Goal: Task Accomplishment & Management: Complete application form

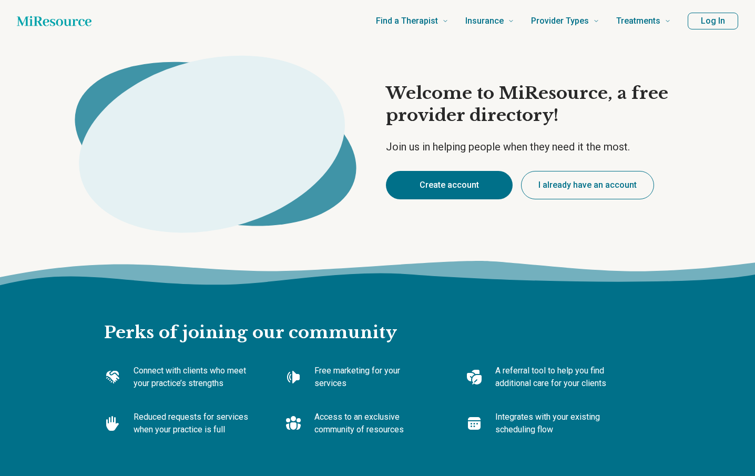
type textarea "*"
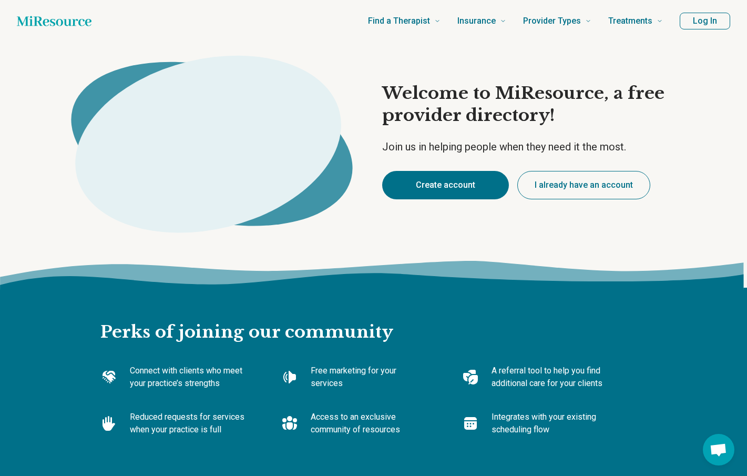
click at [439, 185] on button "Create account" at bounding box center [445, 185] width 127 height 28
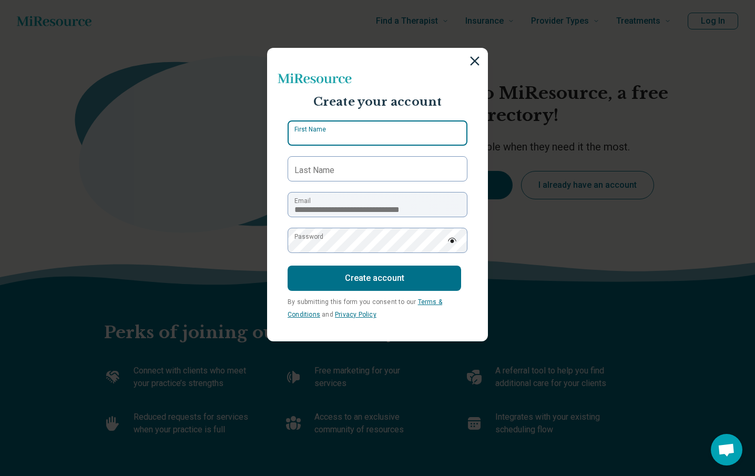
click at [412, 139] on input "First Name" at bounding box center [378, 132] width 180 height 25
type input "*******"
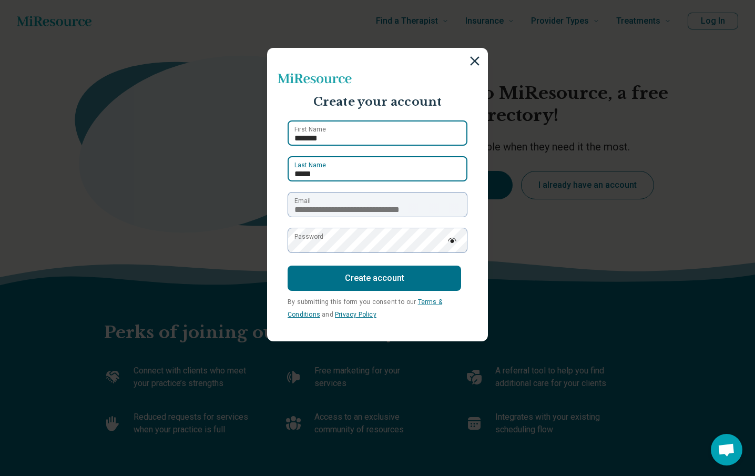
type input "*****"
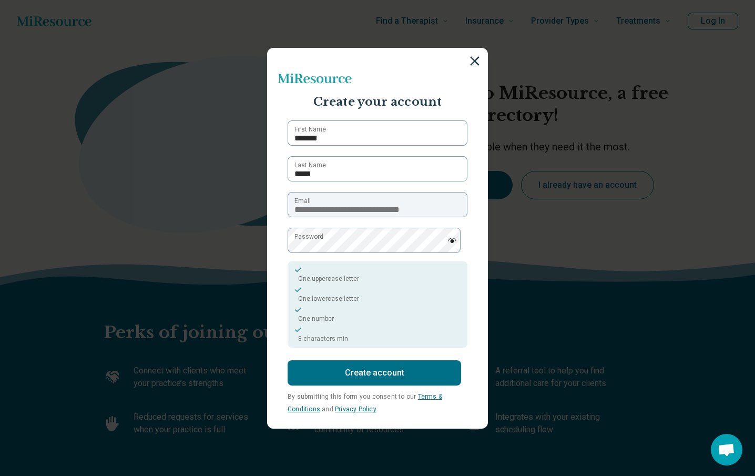
click at [342, 373] on button "Create account" at bounding box center [375, 372] width 174 height 25
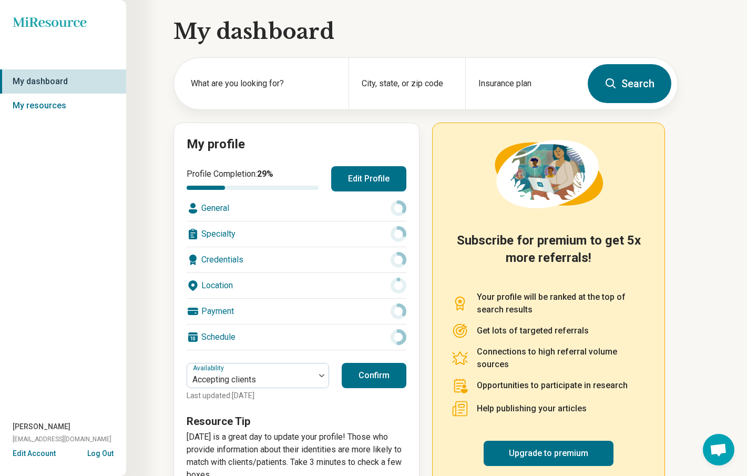
click at [349, 186] on button "Edit Profile" at bounding box center [368, 178] width 75 height 25
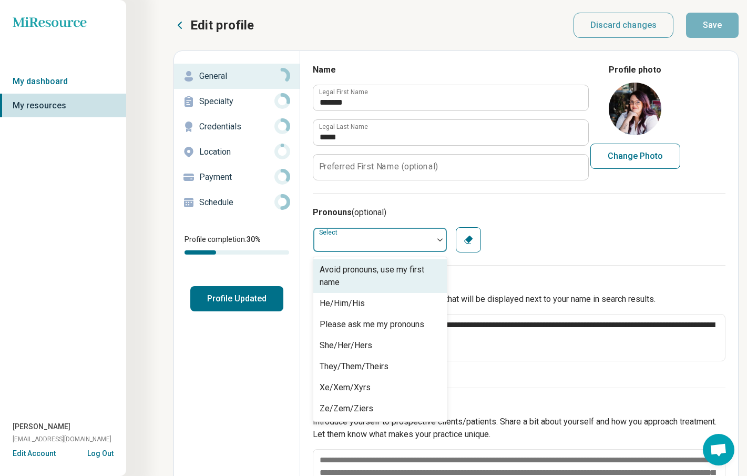
click at [373, 246] on div at bounding box center [373, 239] width 120 height 21
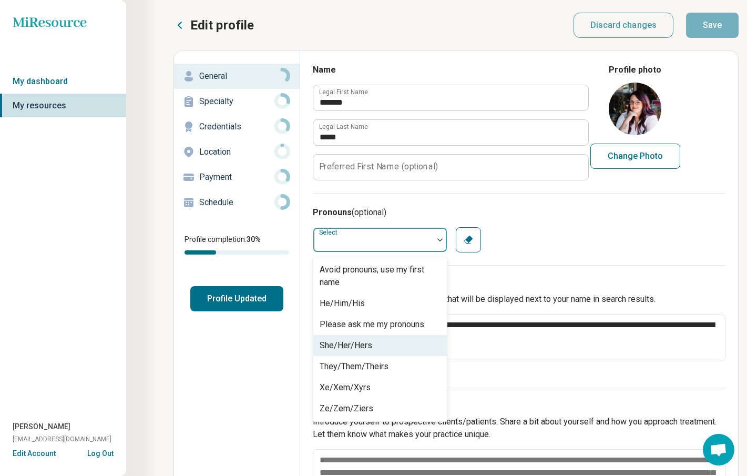
click at [355, 344] on div "She/Her/Hers" at bounding box center [346, 345] width 53 height 13
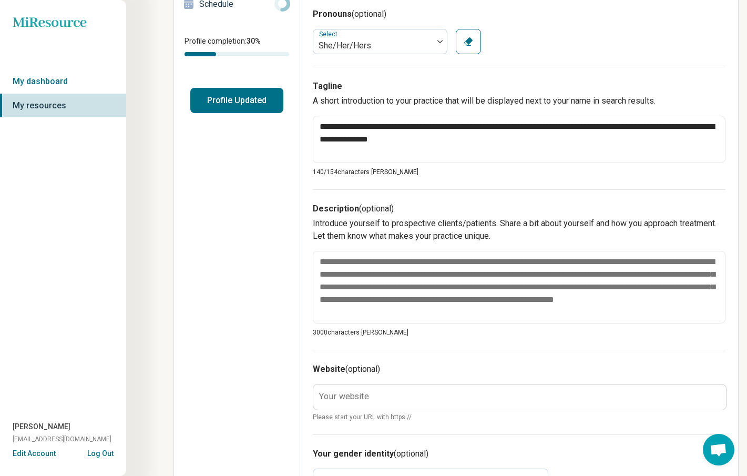
scroll to position [201, 0]
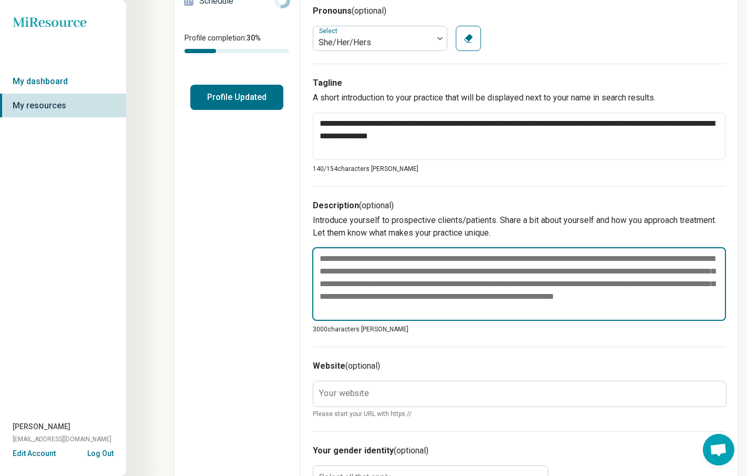
click at [584, 305] on textarea at bounding box center [519, 284] width 414 height 74
type textarea "*"
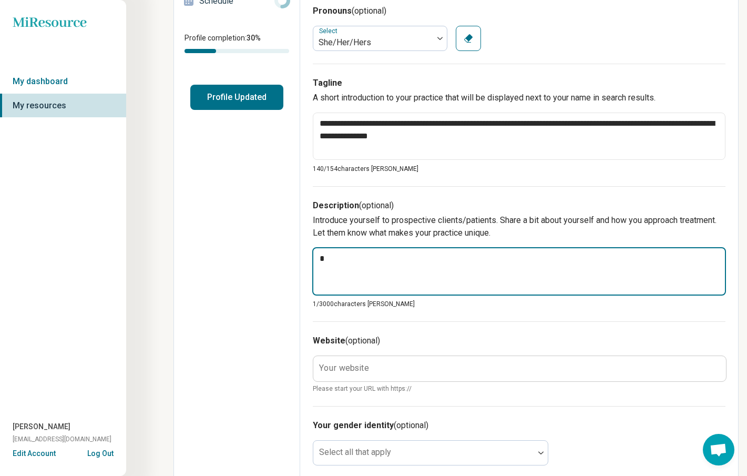
type textarea "*"
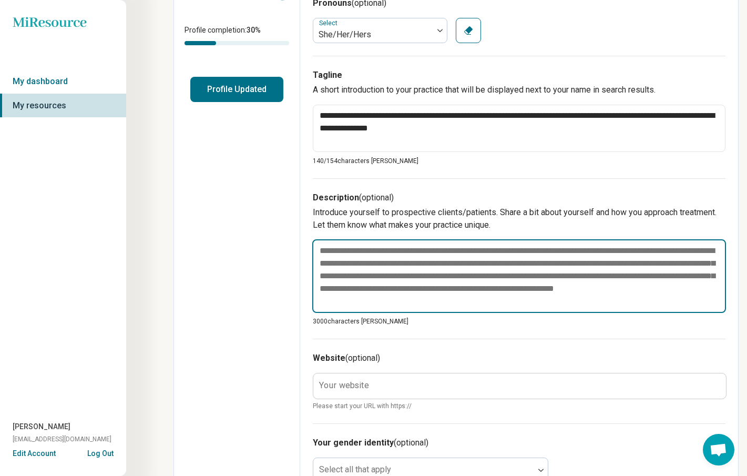
scroll to position [261, 0]
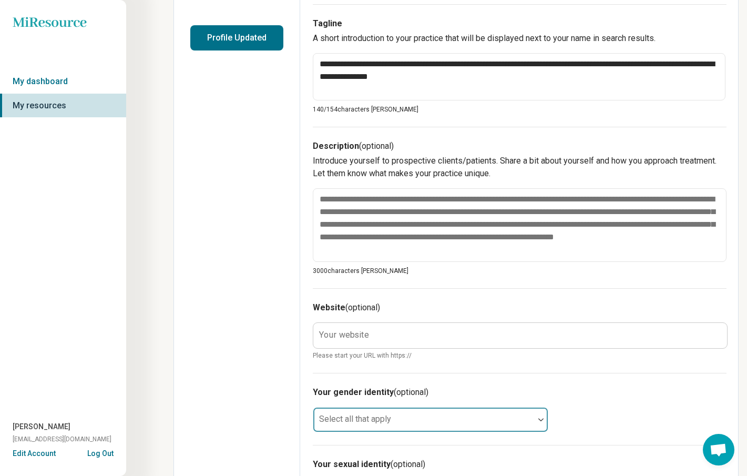
click at [408, 417] on div at bounding box center [424, 423] width 212 height 15
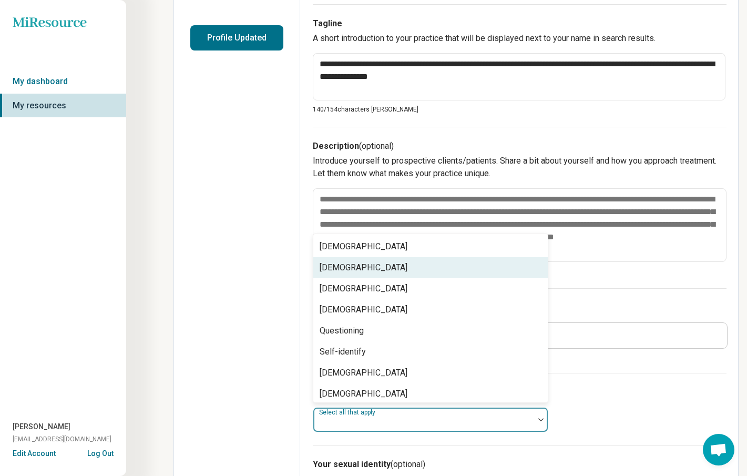
click at [376, 267] on div "[DEMOGRAPHIC_DATA]" at bounding box center [364, 267] width 88 height 13
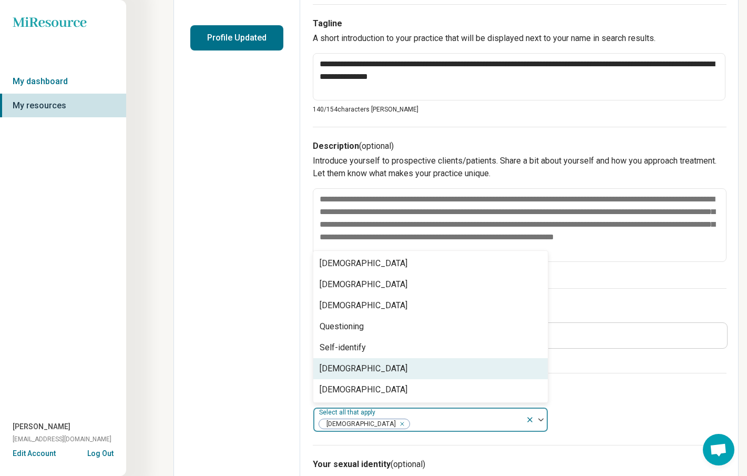
click at [623, 405] on div "Your gender identity (optional) option [DEMOGRAPHIC_DATA], selected. [DEMOGRAPH…" at bounding box center [520, 409] width 414 height 72
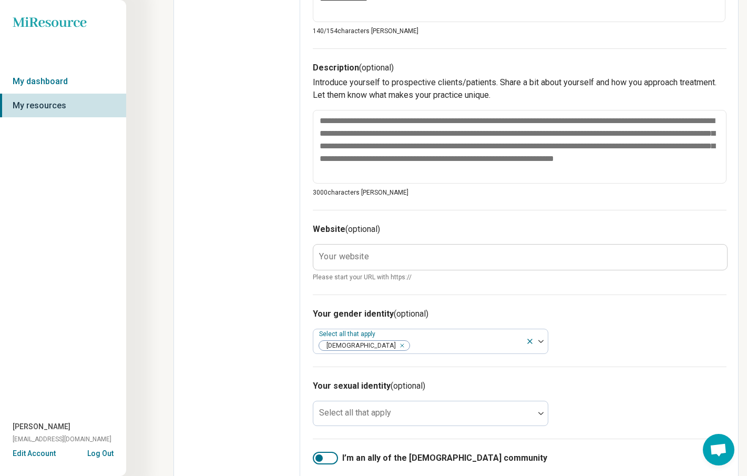
scroll to position [339, 0]
click at [497, 401] on div "Select all that apply" at bounding box center [431, 413] width 236 height 25
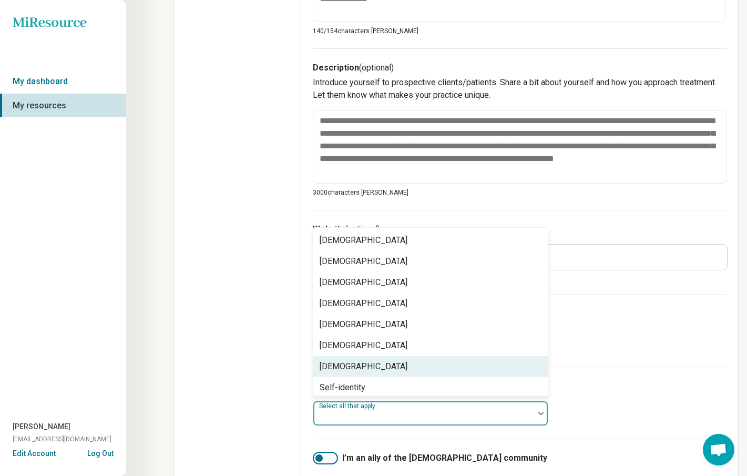
click at [444, 358] on div "[DEMOGRAPHIC_DATA]" at bounding box center [430, 366] width 235 height 21
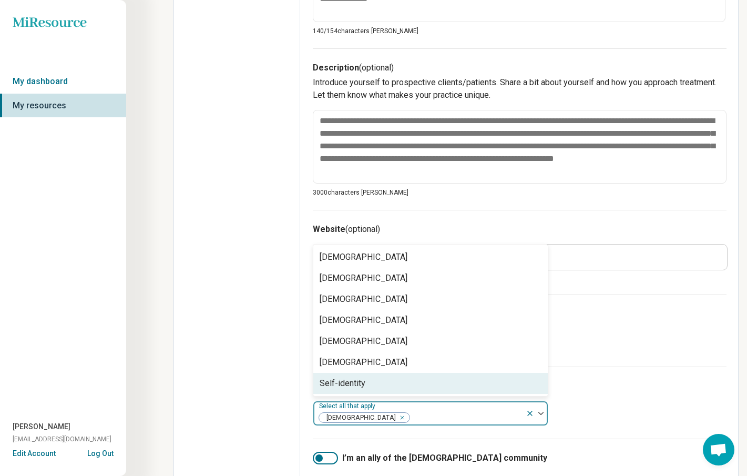
click at [630, 384] on h3 "Your sexual identity (optional)" at bounding box center [520, 386] width 414 height 13
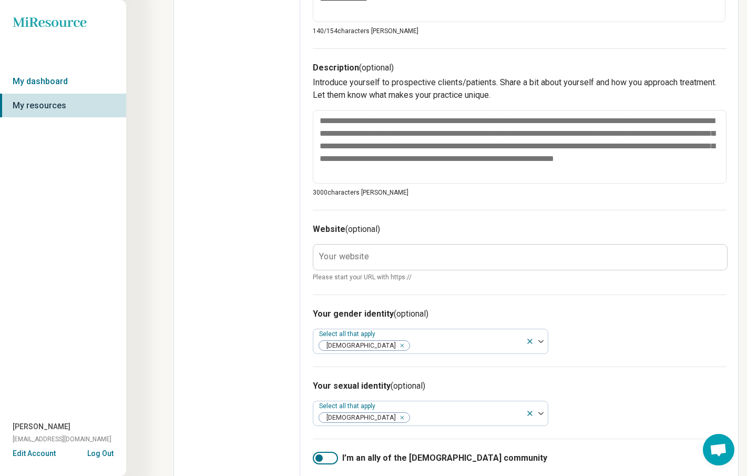
scroll to position [434, 0]
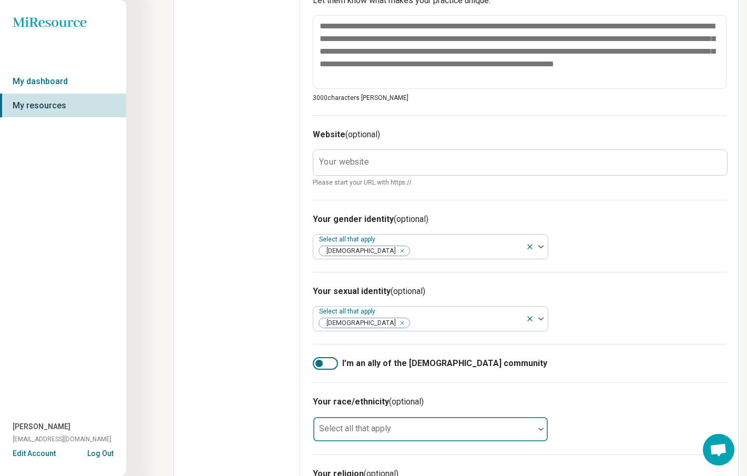
click at [422, 424] on div at bounding box center [423, 428] width 221 height 23
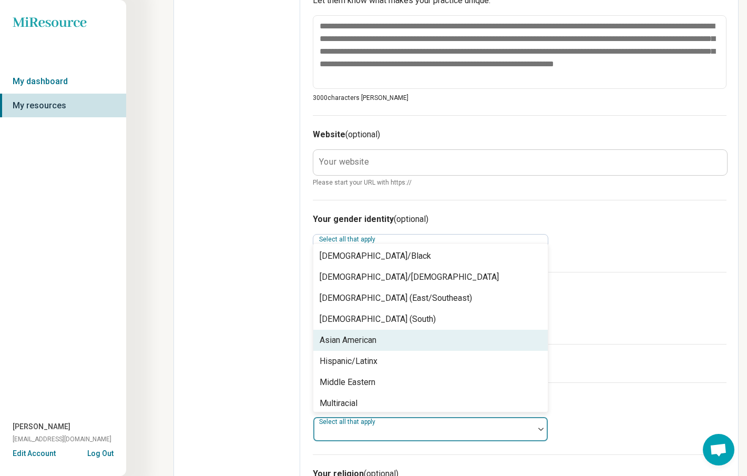
scroll to position [67, 0]
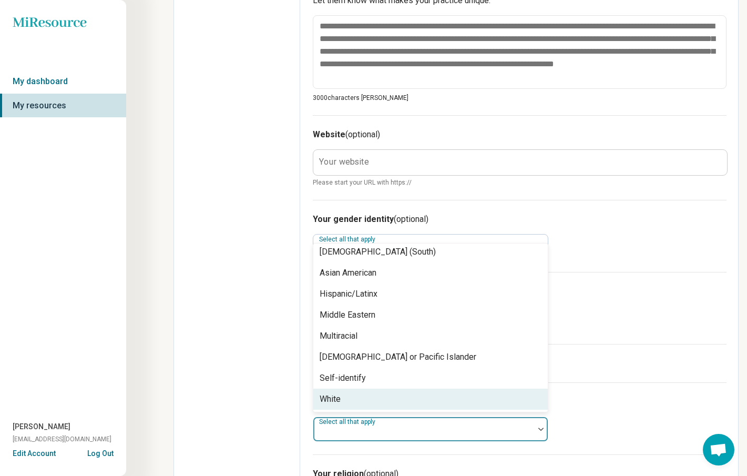
click at [393, 390] on div "White" at bounding box center [430, 399] width 235 height 21
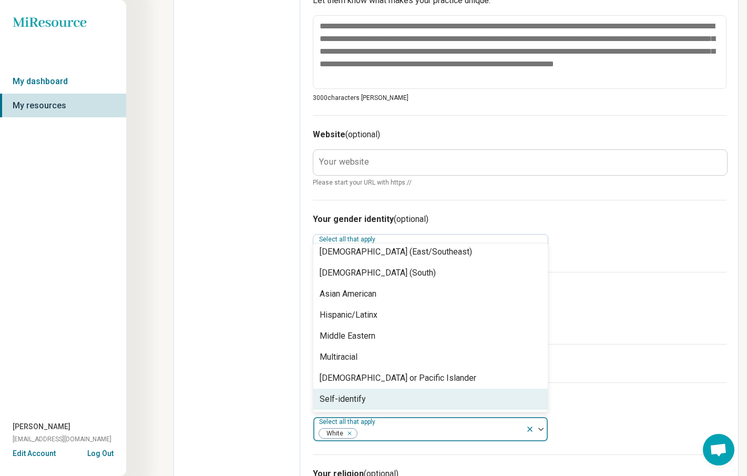
click at [637, 404] on h3 "Your race/ethnicity (optional)" at bounding box center [520, 401] width 414 height 13
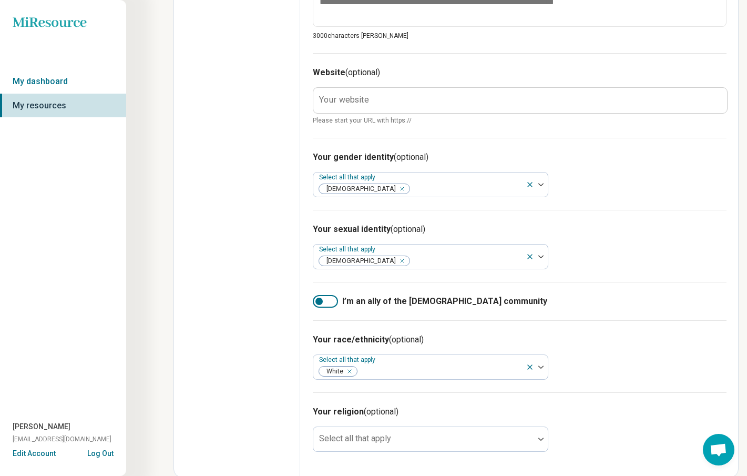
scroll to position [496, 0]
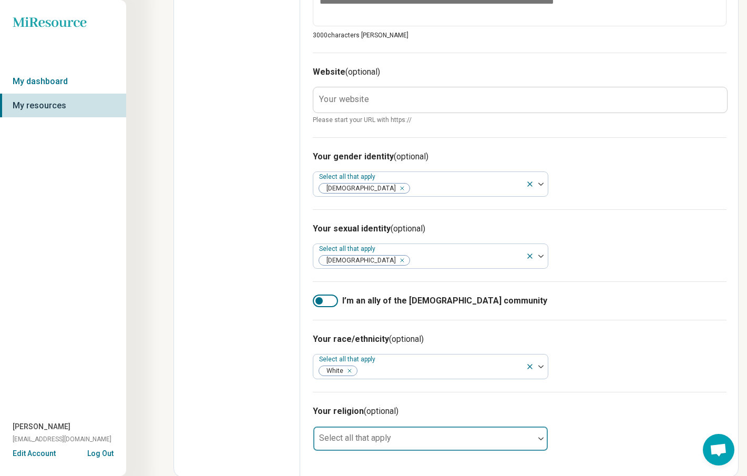
click at [490, 428] on div at bounding box center [423, 438] width 221 height 23
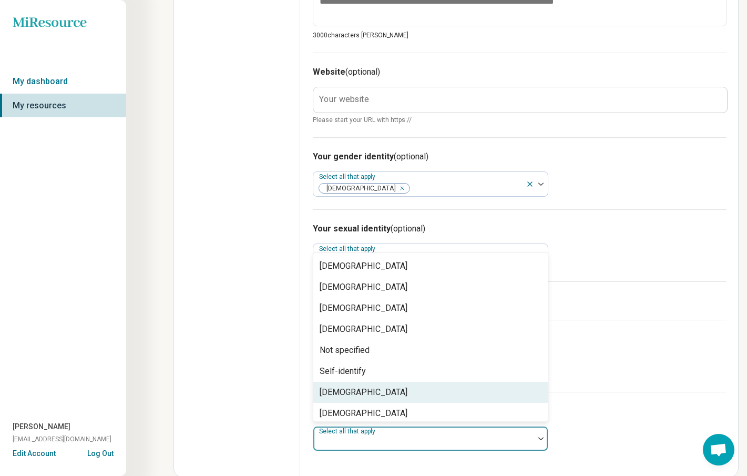
scroll to position [151, 0]
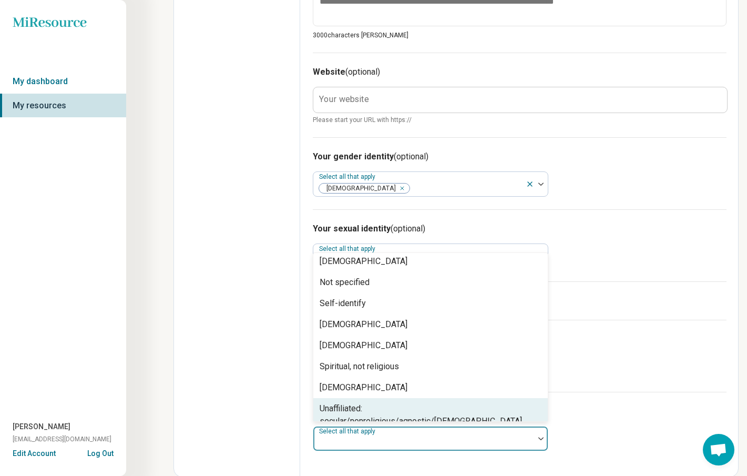
click at [514, 412] on div "Unaffiliated: secular/nonreligious/agnostic/[DEMOGRAPHIC_DATA]" at bounding box center [430, 415] width 235 height 34
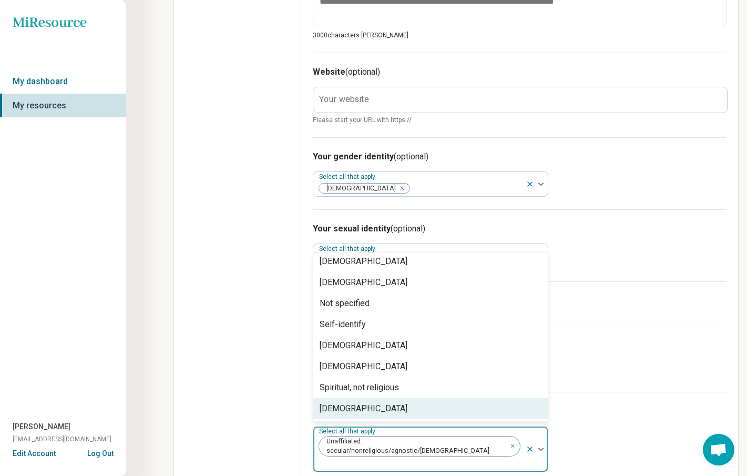
scroll to position [130, 0]
click at [614, 422] on div "Your religion (optional) option Unaffiliated: secular/nonreligious/agnostic/[DE…" at bounding box center [520, 438] width 414 height 93
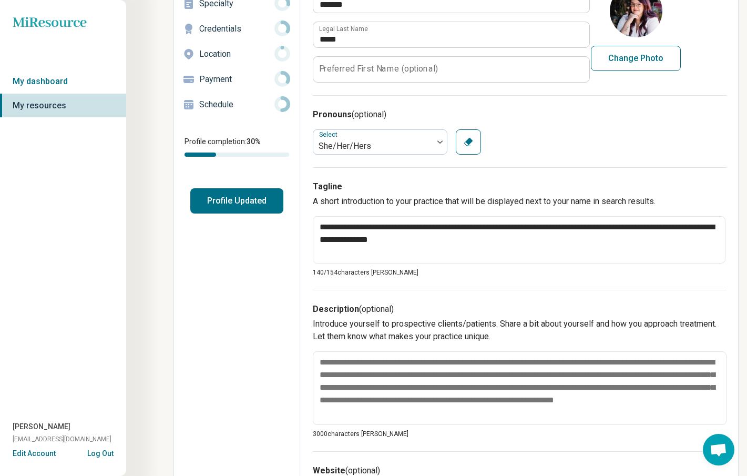
scroll to position [99, 0]
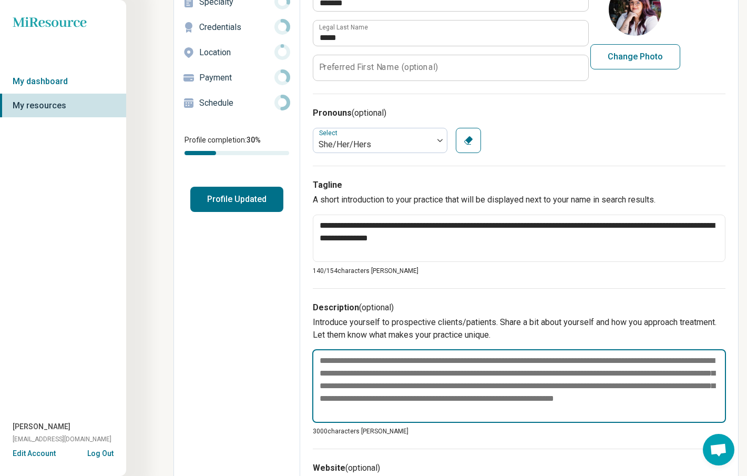
click at [493, 374] on textarea at bounding box center [519, 386] width 414 height 74
paste textarea "**********"
type textarea "*"
type textarea "**********"
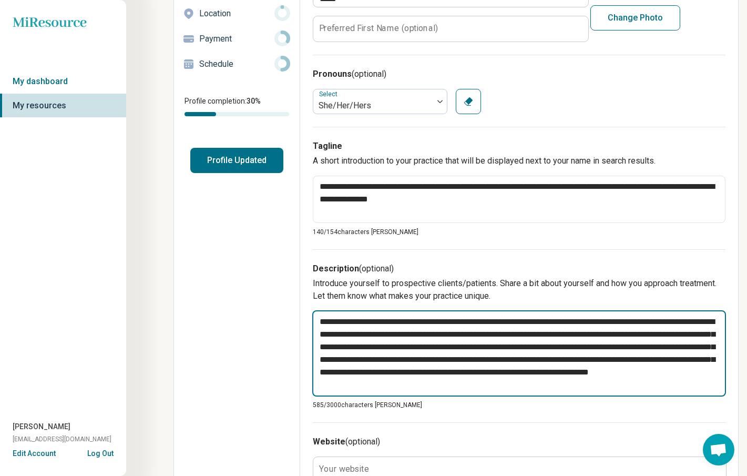
scroll to position [139, 0]
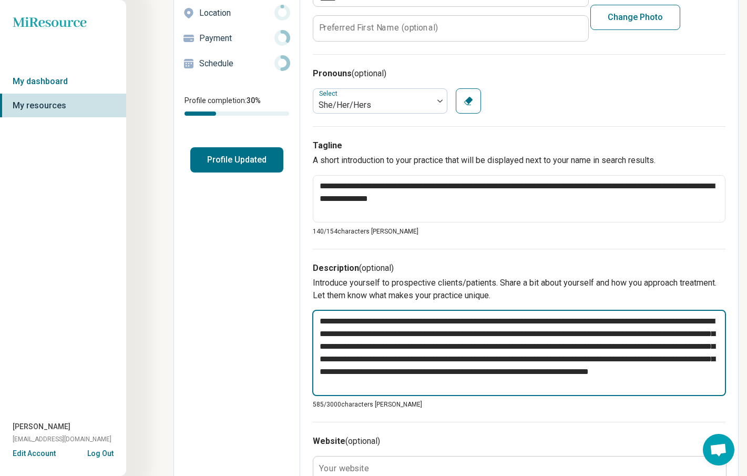
click at [496, 338] on textarea "**********" at bounding box center [519, 353] width 414 height 86
click at [488, 337] on textarea "**********" at bounding box center [519, 353] width 414 height 86
type textarea "*"
type textarea "**********"
type textarea "*"
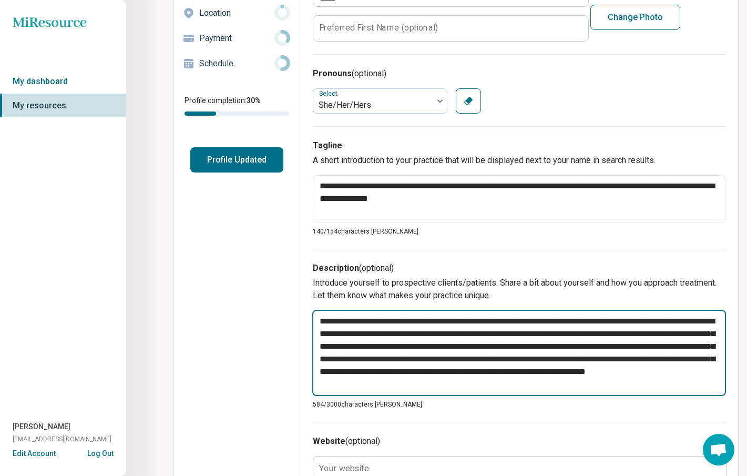
type textarea "**********"
type textarea "*"
type textarea "**********"
drag, startPoint x: 554, startPoint y: 334, endPoint x: 485, endPoint y: 338, distance: 69.5
click at [485, 338] on textarea "**********" at bounding box center [519, 353] width 414 height 86
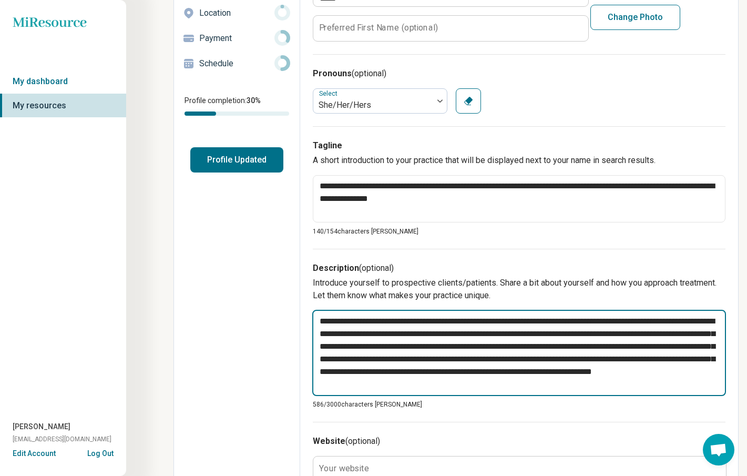
type textarea "*"
type textarea "**********"
type textarea "*"
type textarea "**********"
click at [673, 336] on textarea "**********" at bounding box center [519, 353] width 414 height 86
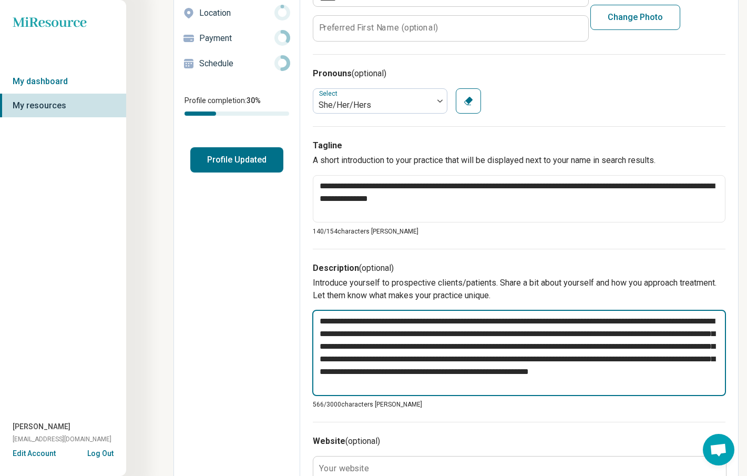
type textarea "*"
type textarea "**********"
type textarea "*"
type textarea "**********"
type textarea "*"
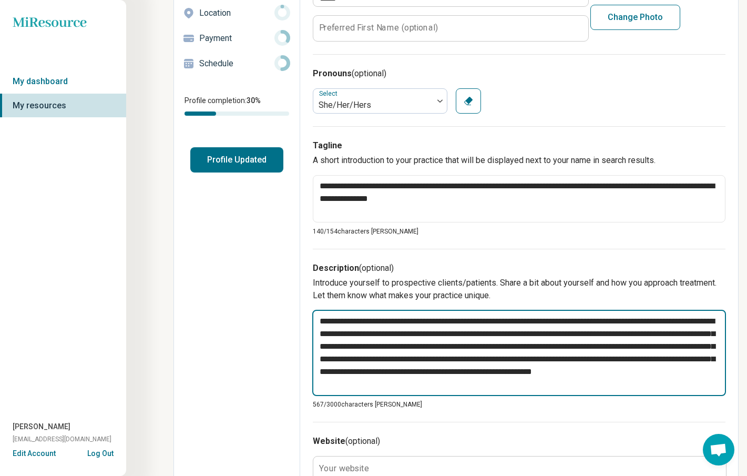
drag, startPoint x: 435, startPoint y: 346, endPoint x: 455, endPoint y: 349, distance: 19.6
click at [436, 347] on textarea "**********" at bounding box center [519, 353] width 414 height 86
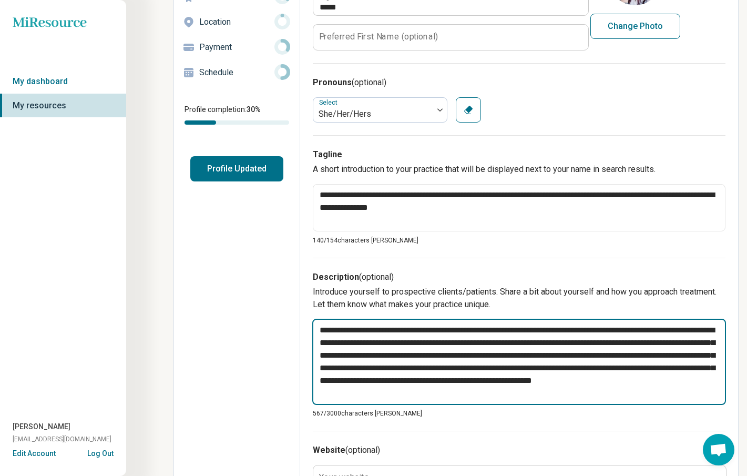
scroll to position [0, 0]
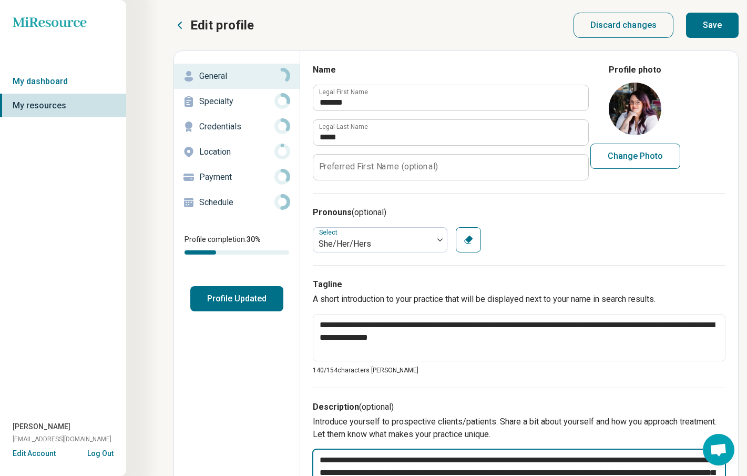
type textarea "**********"
click at [716, 30] on button "Save" at bounding box center [712, 25] width 53 height 25
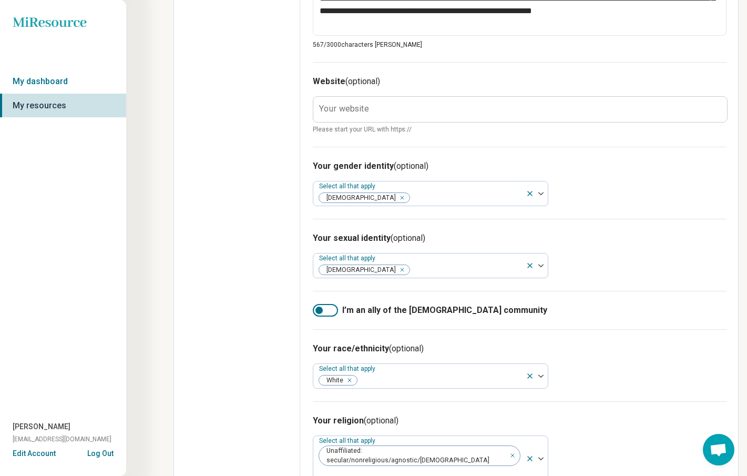
scroll to position [509, 0]
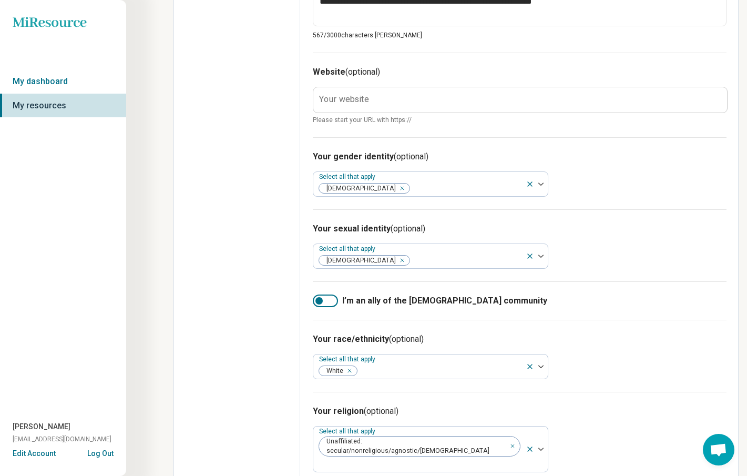
click at [361, 296] on span "I’m an ally of the [DEMOGRAPHIC_DATA] community" at bounding box center [444, 300] width 205 height 13
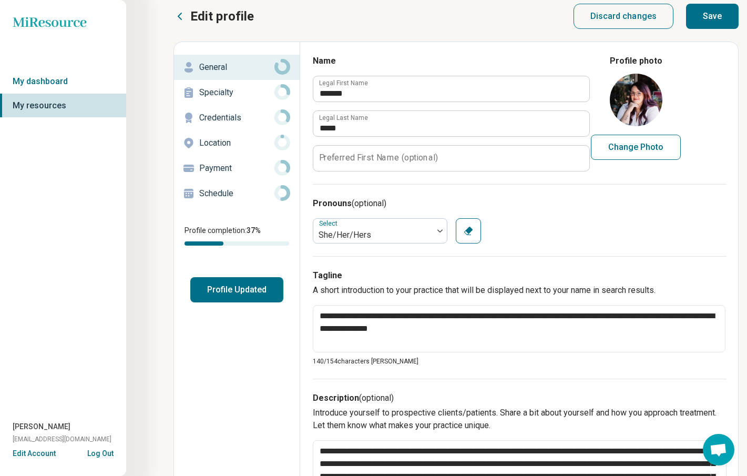
scroll to position [0, 0]
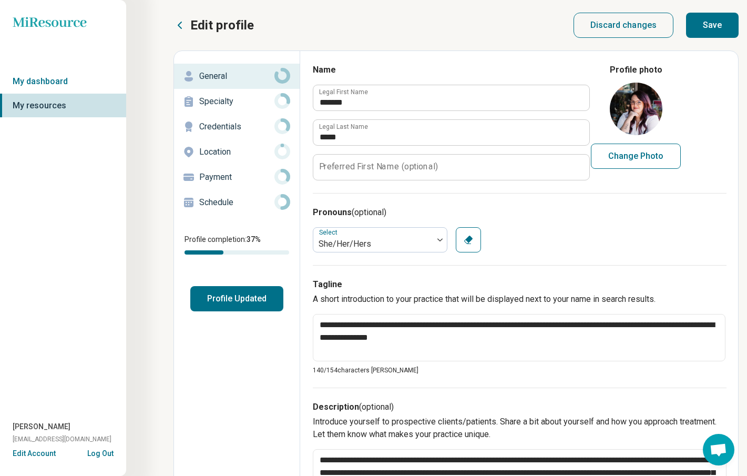
click at [707, 30] on button "Save" at bounding box center [712, 25] width 53 height 25
click at [237, 104] on p "Specialty" at bounding box center [236, 101] width 75 height 13
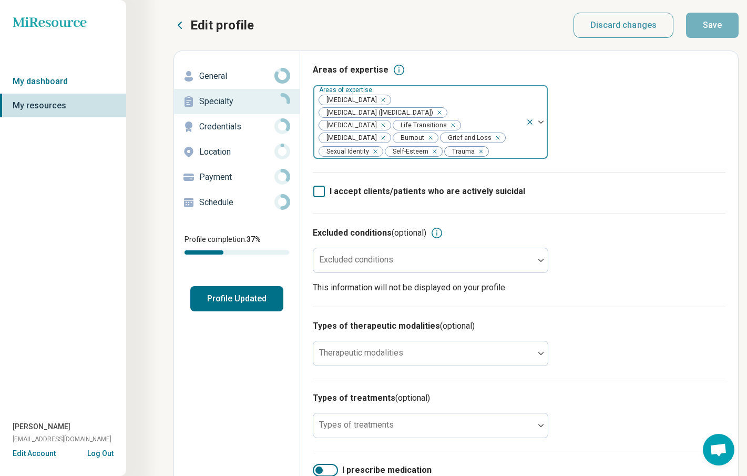
click at [490, 150] on div at bounding box center [506, 151] width 32 height 15
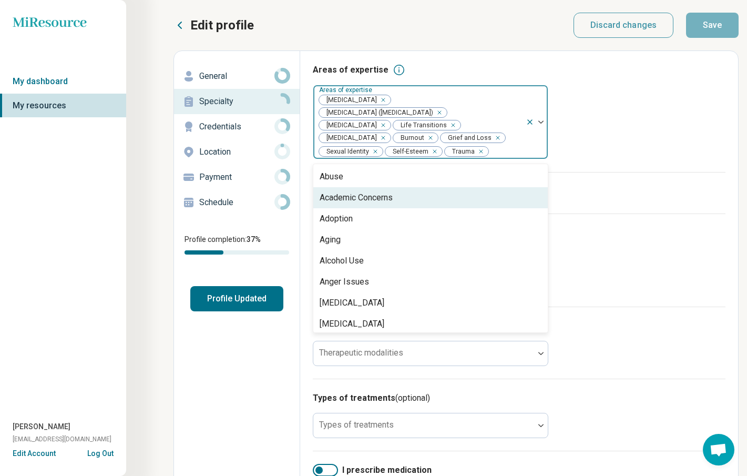
click at [452, 192] on div "Academic Concerns" at bounding box center [430, 197] width 235 height 21
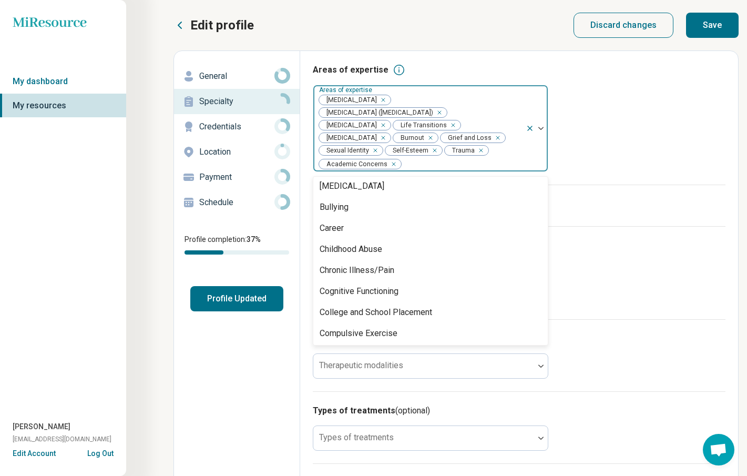
scroll to position [340, 0]
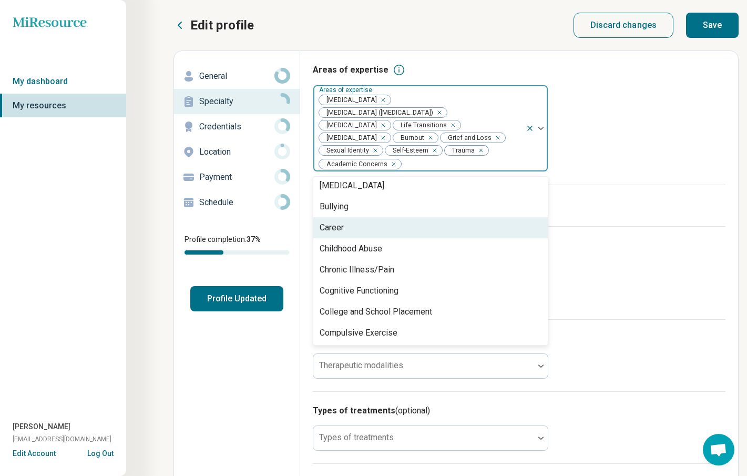
click at [435, 222] on div "Career" at bounding box center [430, 227] width 235 height 21
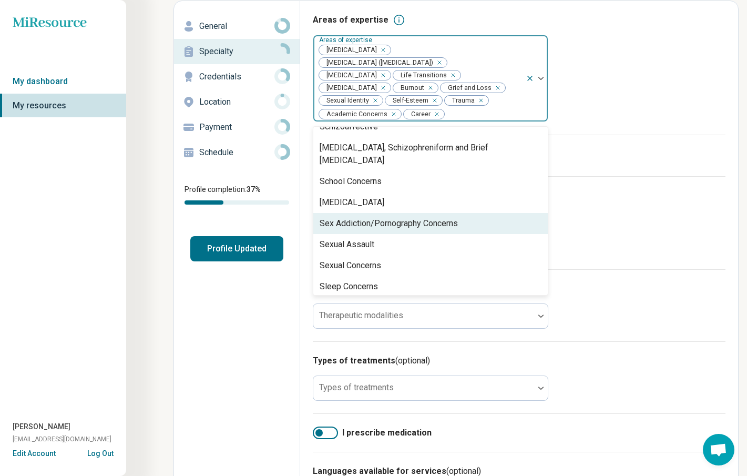
scroll to position [50, 0]
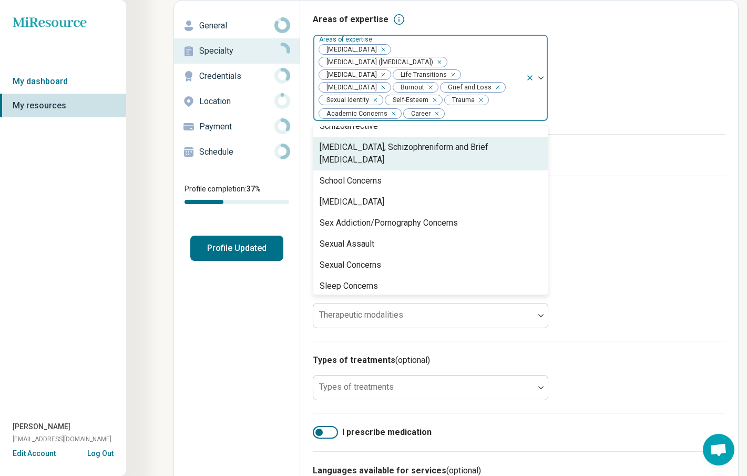
click at [492, 88] on icon "Remove [object Object]" at bounding box center [495, 87] width 7 height 7
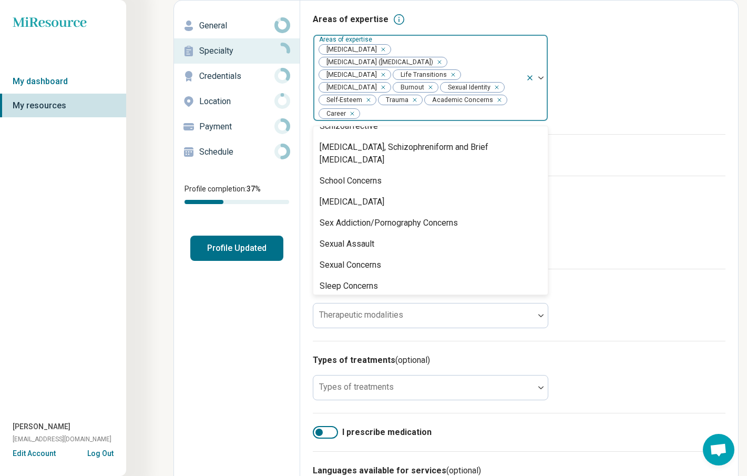
click at [409, 104] on icon "Remove [object Object]" at bounding box center [412, 99] width 7 height 7
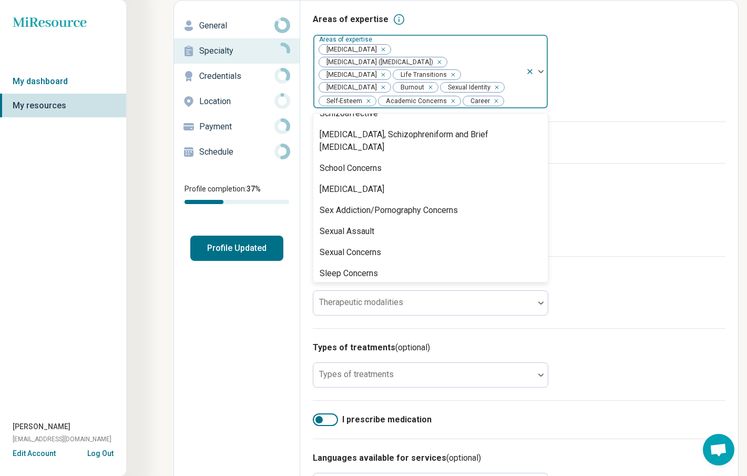
click at [384, 84] on icon "Remove [object Object]" at bounding box center [380, 87] width 7 height 7
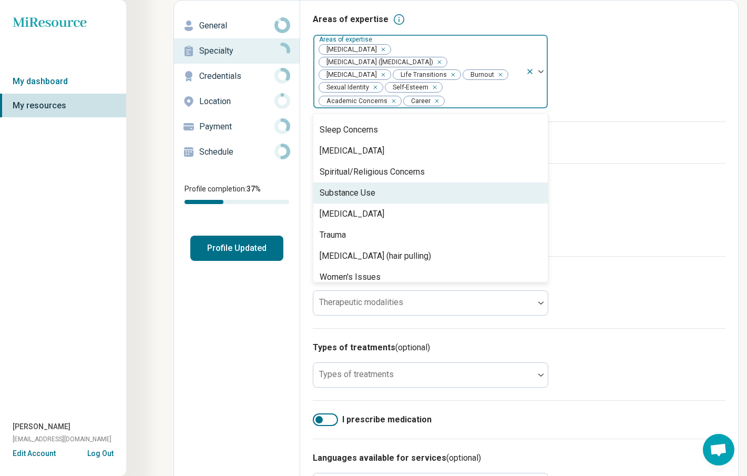
scroll to position [1750, 0]
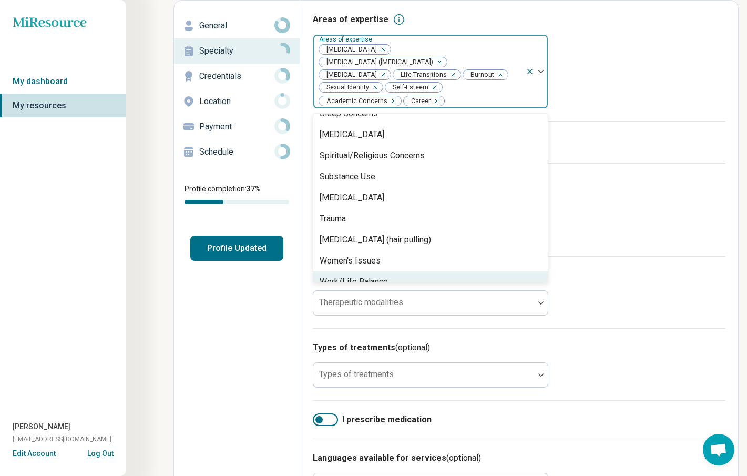
click at [471, 271] on div "Work/Life Balance" at bounding box center [430, 281] width 235 height 21
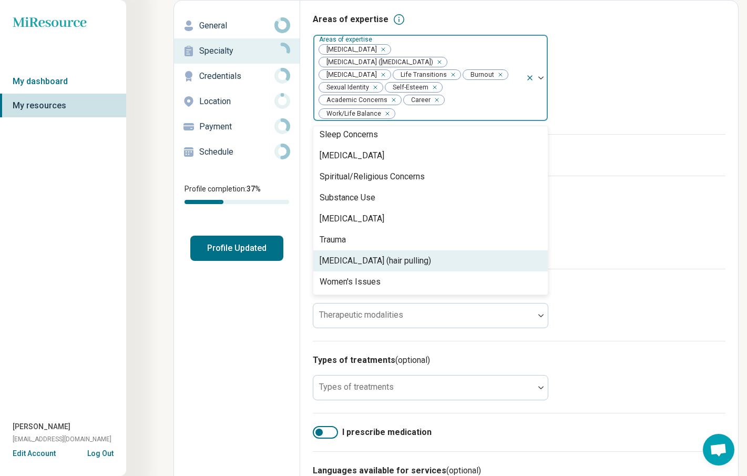
scroll to position [1729, 0]
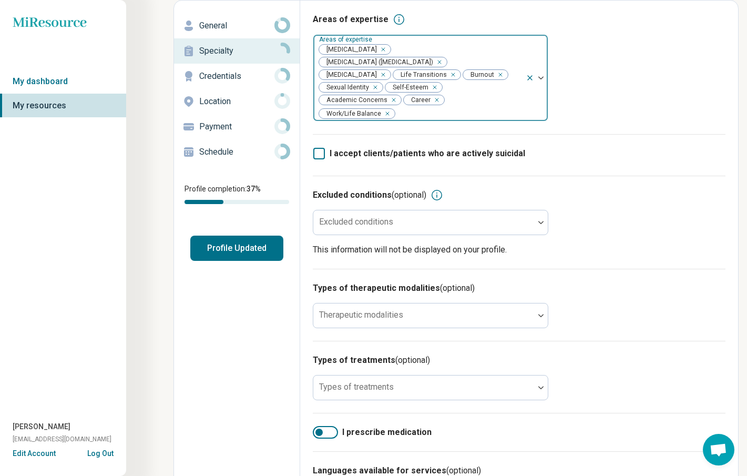
click at [608, 90] on div "Areas of expertise Areas of expertise [MEDICAL_DATA] [MEDICAL_DATA] ([MEDICAL_D…" at bounding box center [519, 73] width 413 height 121
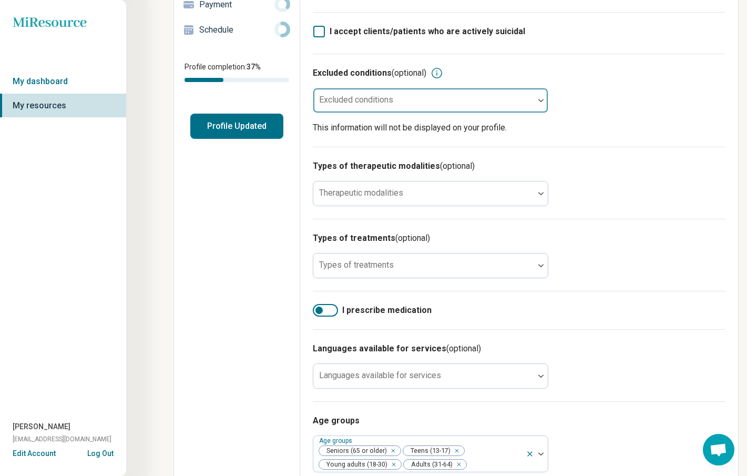
scroll to position [175, 0]
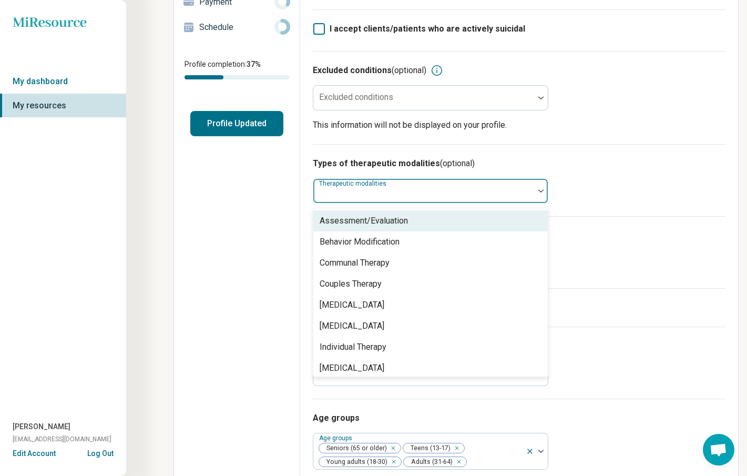
click at [406, 191] on div at bounding box center [424, 195] width 212 height 15
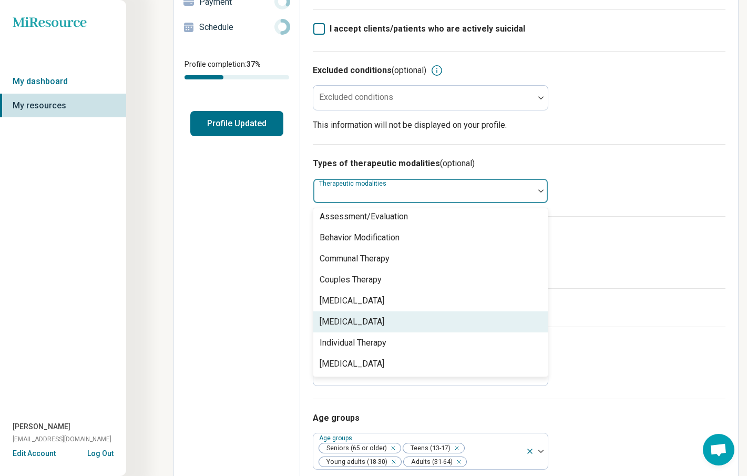
scroll to position [0, 0]
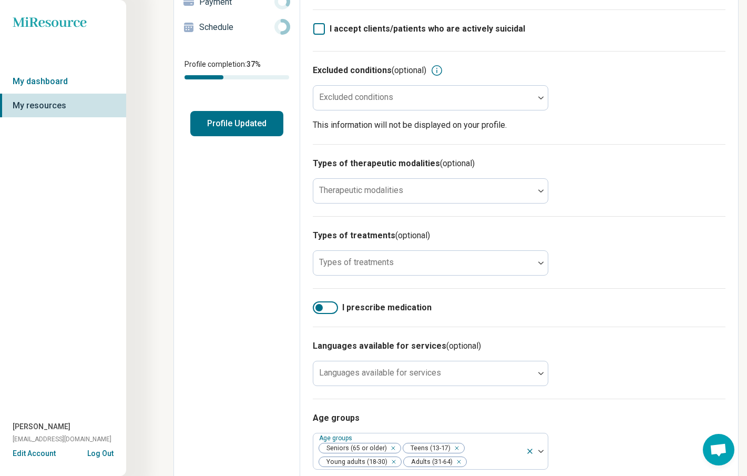
click at [252, 223] on div "Edit profile General Specialty Credentials Location Payment Schedule Profile co…" at bounding box center [237, 221] width 126 height 691
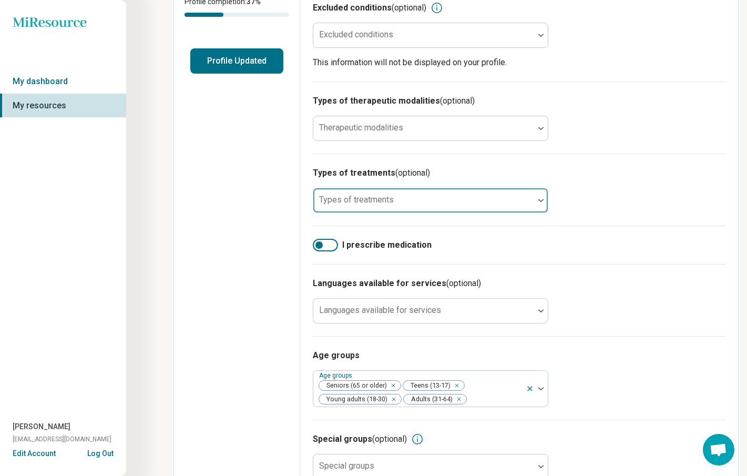
scroll to position [239, 0]
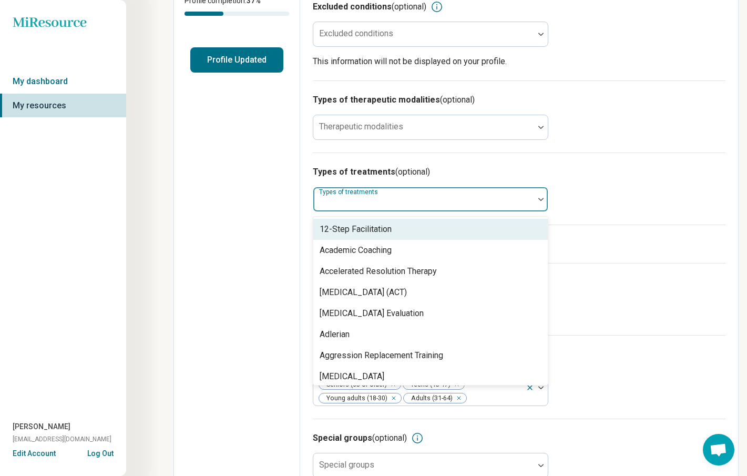
click at [375, 189] on div "Types of treatments" at bounding box center [431, 199] width 236 height 25
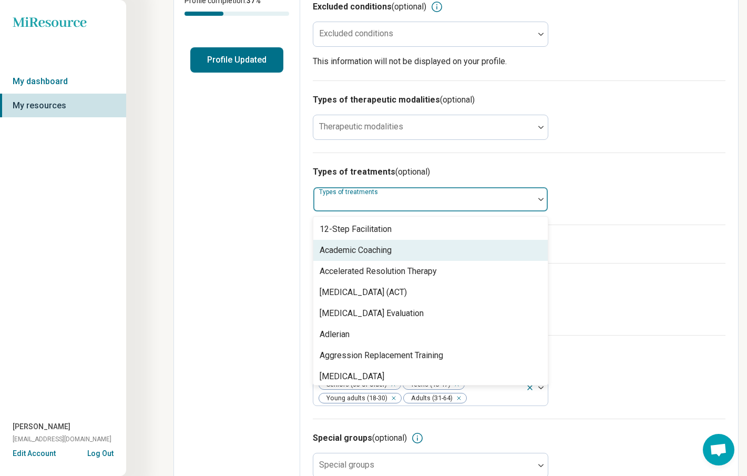
click at [325, 248] on div "Academic Coaching" at bounding box center [356, 250] width 72 height 13
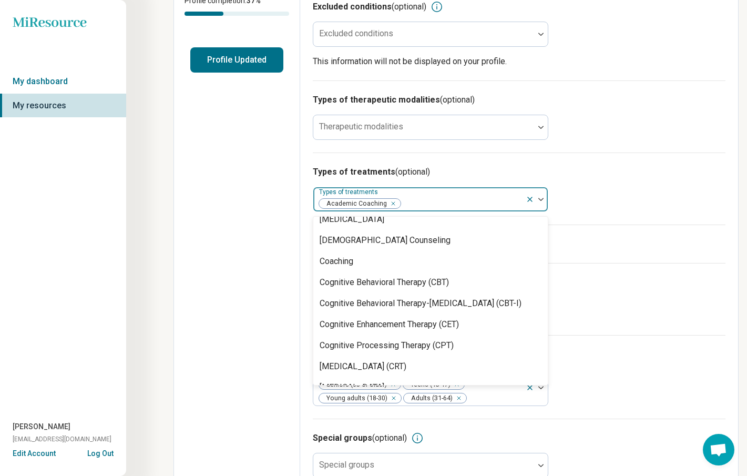
scroll to position [391, 0]
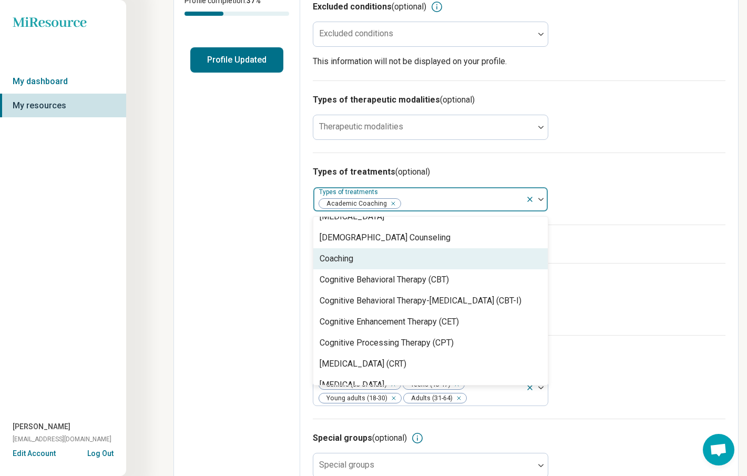
click at [405, 264] on div "Coaching" at bounding box center [430, 258] width 235 height 21
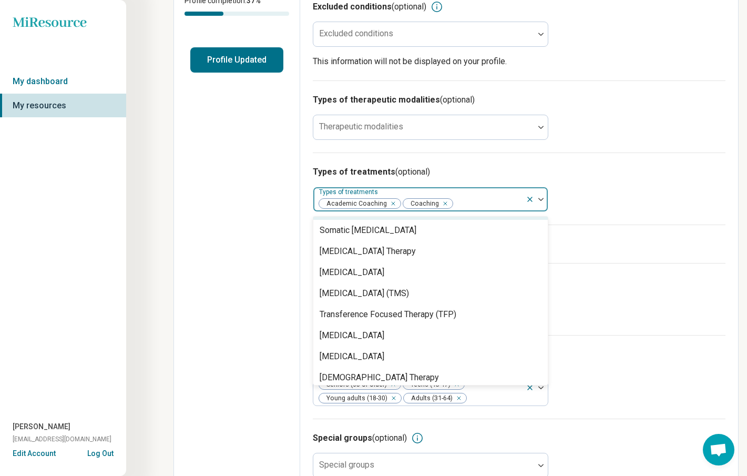
scroll to position [1981, 0]
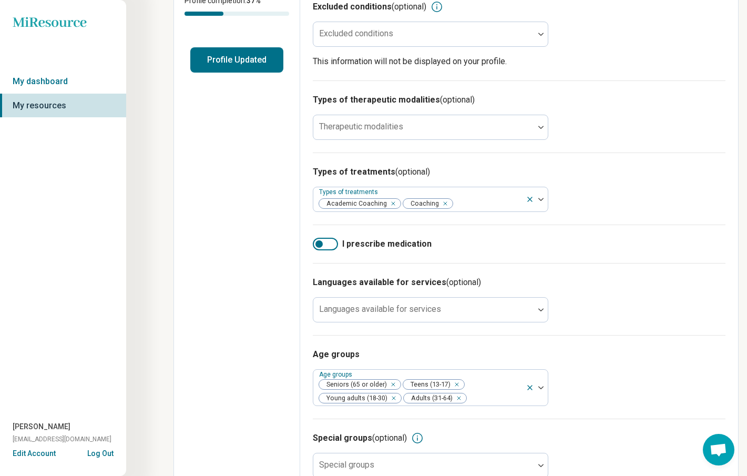
click at [655, 243] on label "I prescribe medication" at bounding box center [519, 244] width 413 height 13
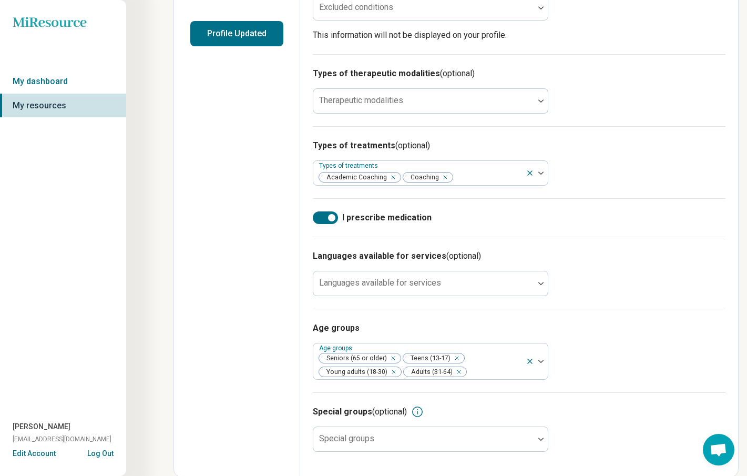
scroll to position [269, 0]
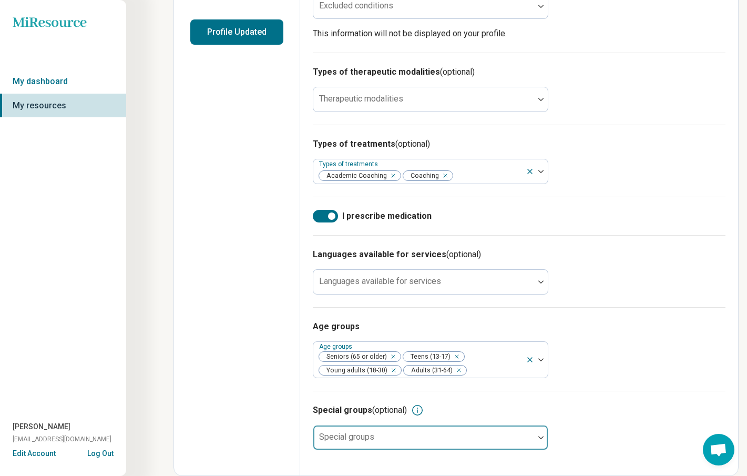
click at [536, 442] on div at bounding box center [541, 437] width 14 height 24
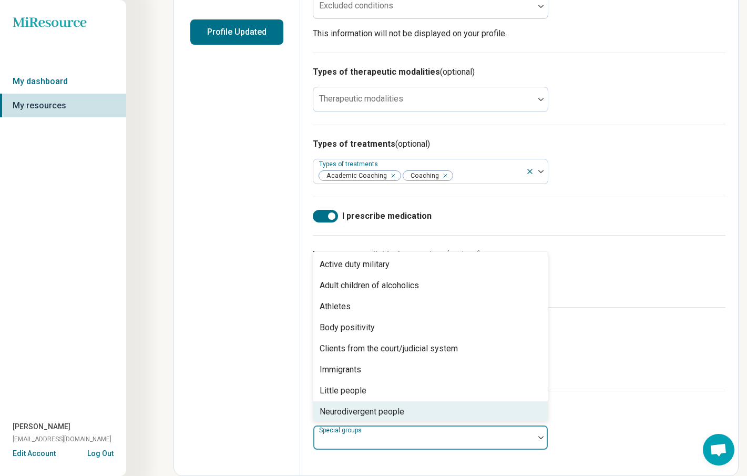
click at [521, 410] on div "Neurodivergent people" at bounding box center [430, 411] width 235 height 21
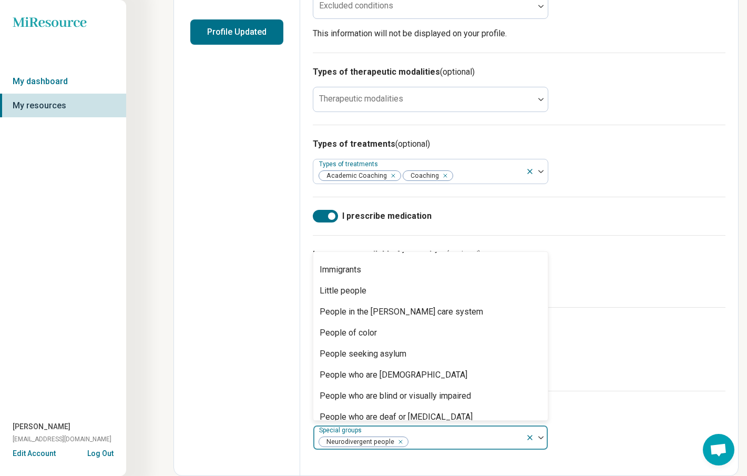
scroll to position [0, 0]
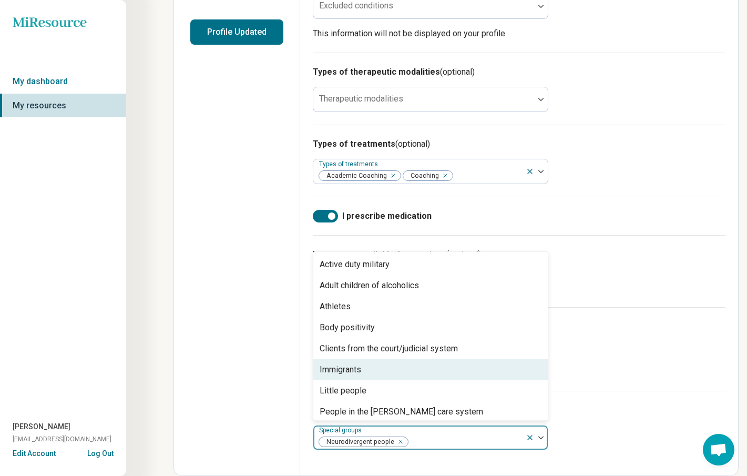
click at [636, 432] on div "Special groups (optional) option Neurodivergent people, selected. Immigrants, 6…" at bounding box center [519, 427] width 413 height 72
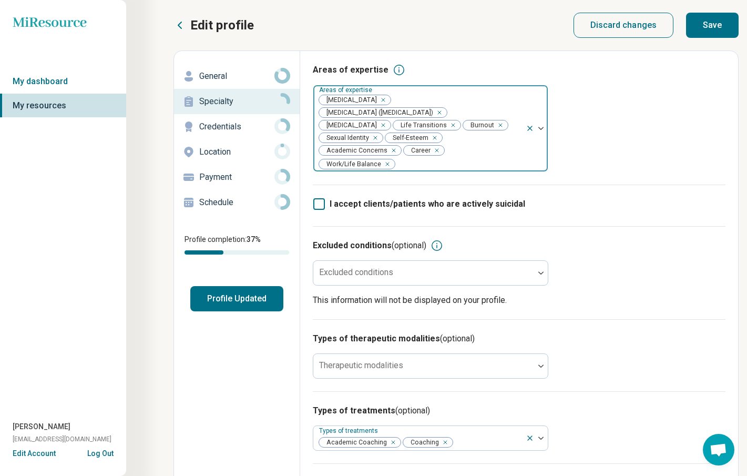
click at [700, 19] on button "Save" at bounding box center [712, 25] width 53 height 25
click at [255, 128] on p "Credentials" at bounding box center [236, 126] width 75 height 13
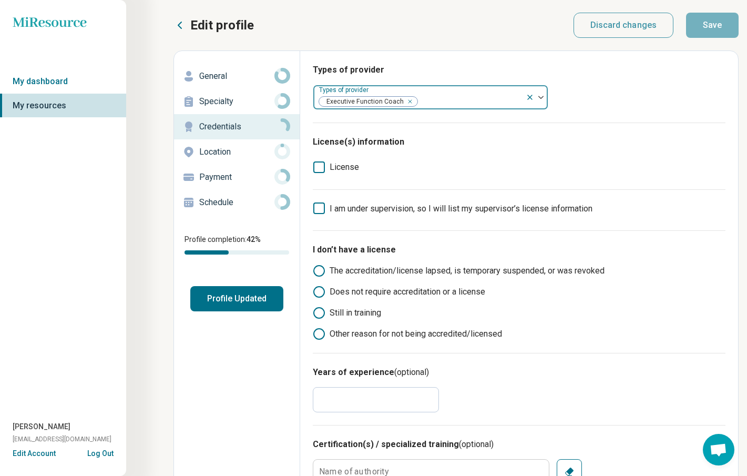
click at [453, 96] on div at bounding box center [470, 101] width 103 height 15
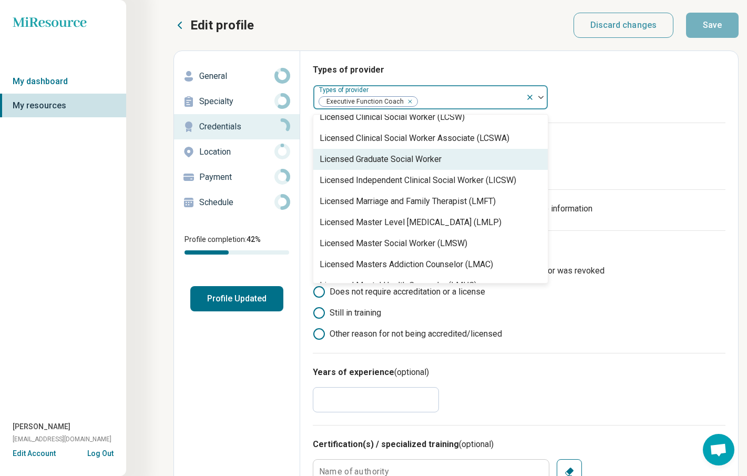
scroll to position [512, 0]
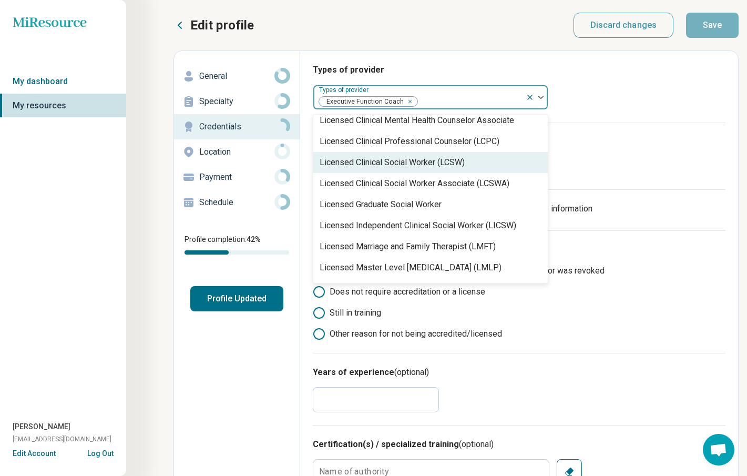
click at [679, 123] on div "License(s) information License I am under supervision, so I will list my superv…" at bounding box center [519, 238] width 413 height 230
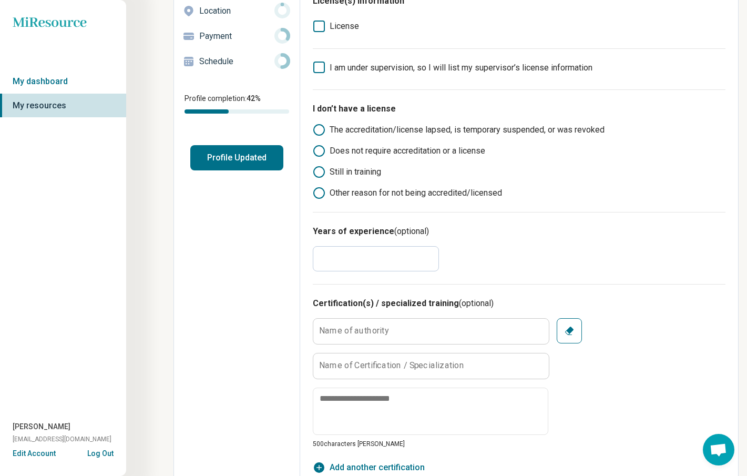
scroll to position [143, 0]
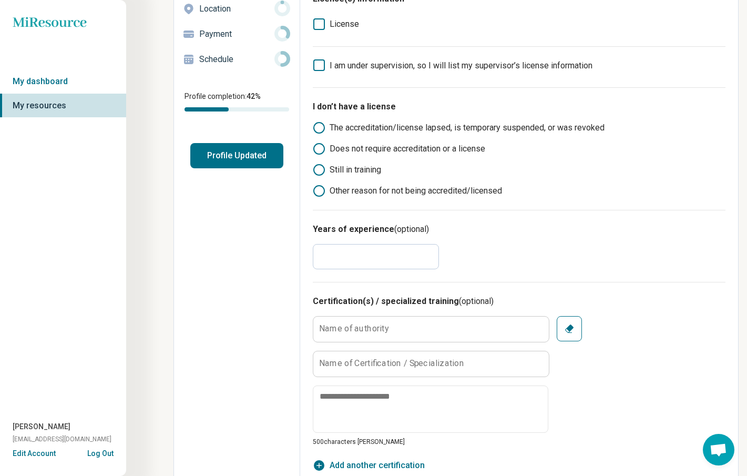
click at [343, 267] on input "*" at bounding box center [376, 256] width 126 height 25
type textarea "*"
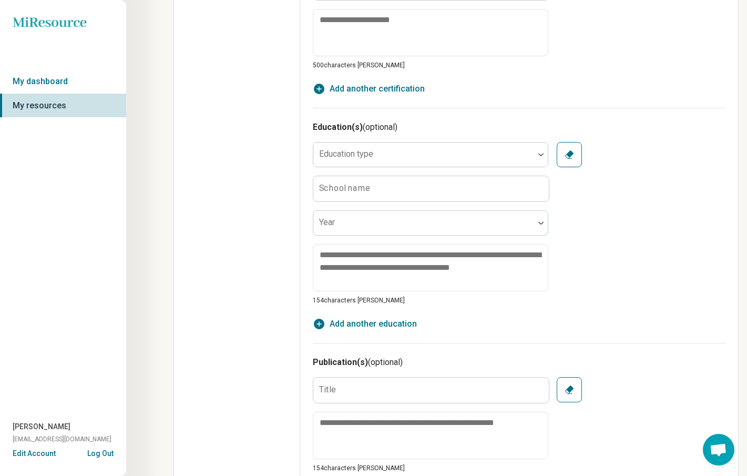
scroll to position [524, 0]
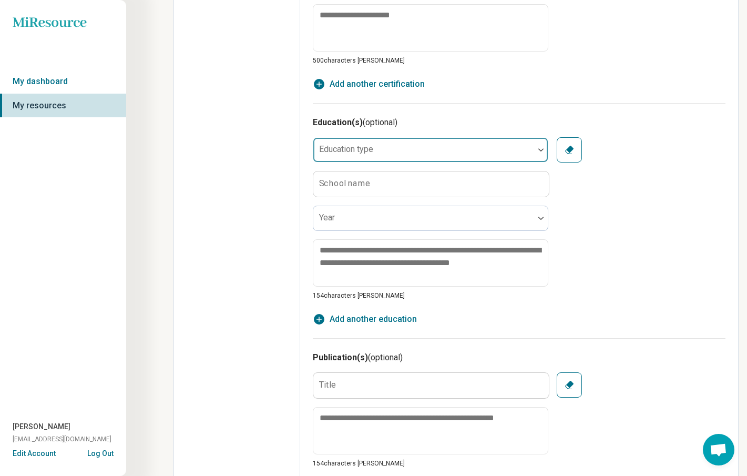
type input "*"
click at [416, 150] on div at bounding box center [424, 154] width 212 height 15
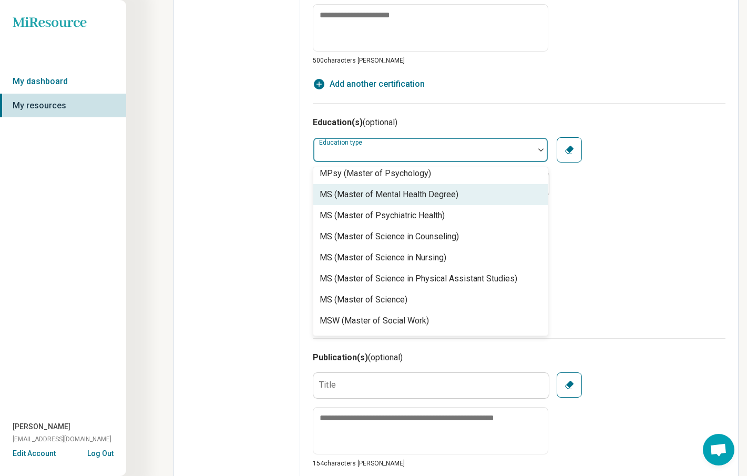
scroll to position [501, 0]
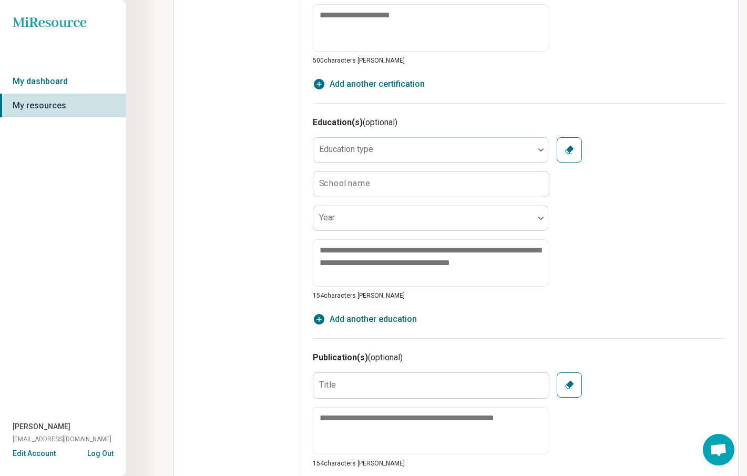
click at [648, 227] on div "Education type School name Year 154 characters [PERSON_NAME]" at bounding box center [519, 218] width 413 height 163
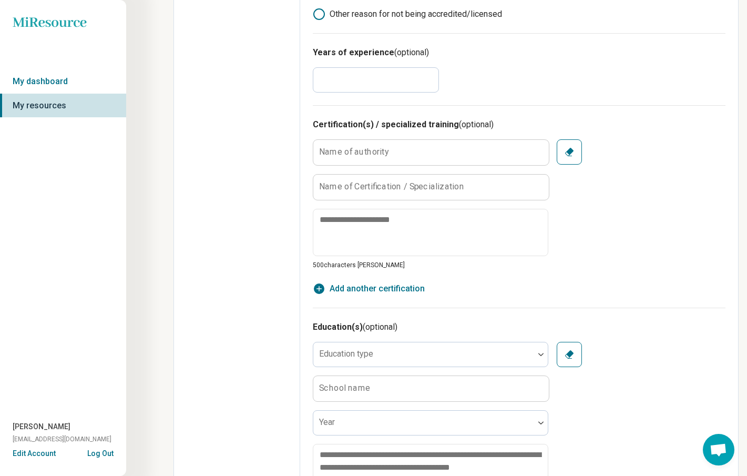
scroll to position [0, 0]
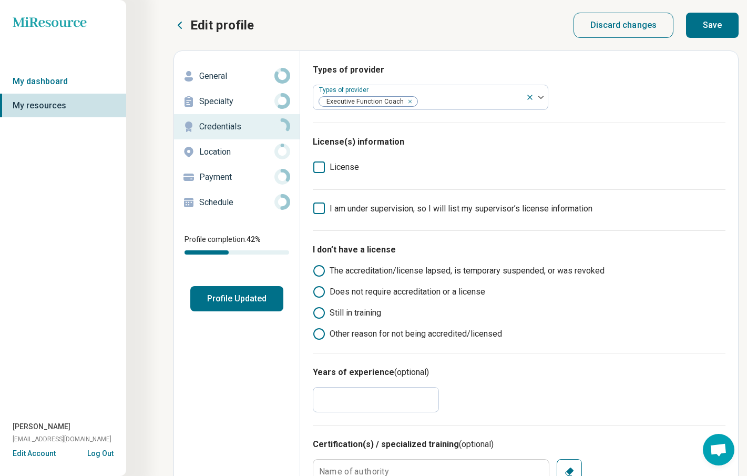
click at [244, 147] on p "Location" at bounding box center [236, 152] width 75 height 13
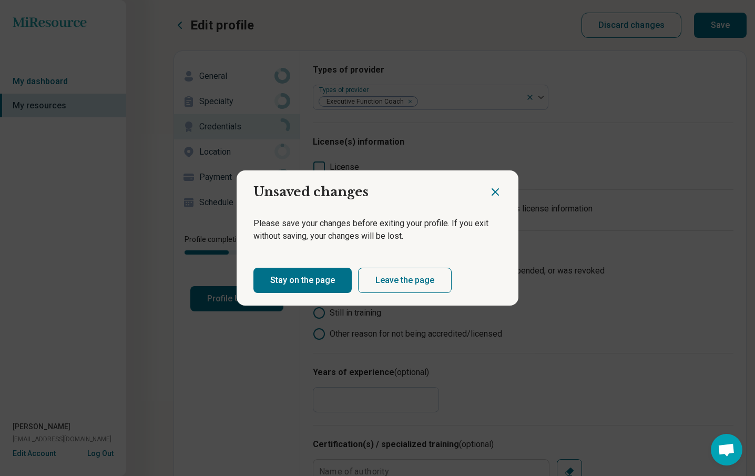
click at [325, 283] on button "Stay on the page" at bounding box center [302, 280] width 98 height 25
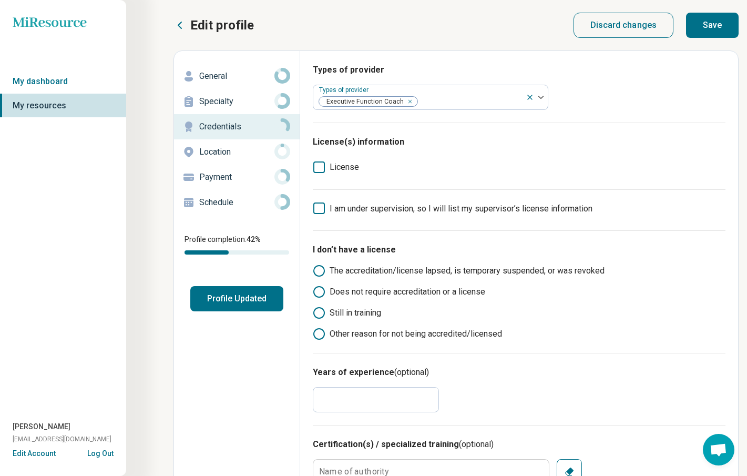
click at [720, 27] on button "Save" at bounding box center [712, 25] width 53 height 25
type textarea "*"
click at [225, 152] on p "Location" at bounding box center [236, 152] width 75 height 13
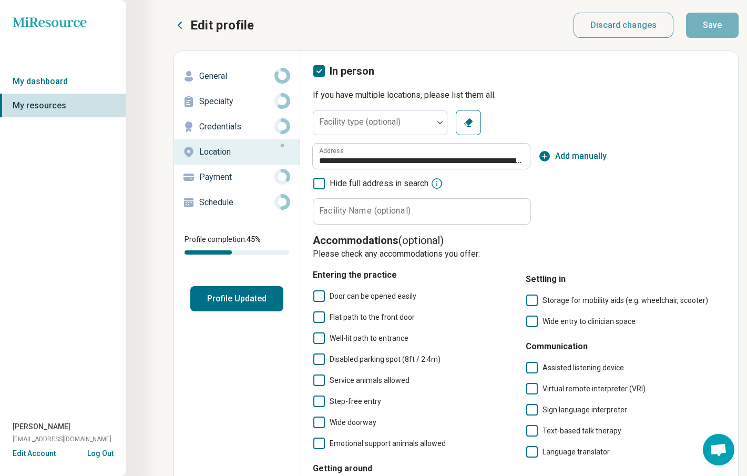
click at [234, 176] on p "Payment" at bounding box center [236, 177] width 75 height 13
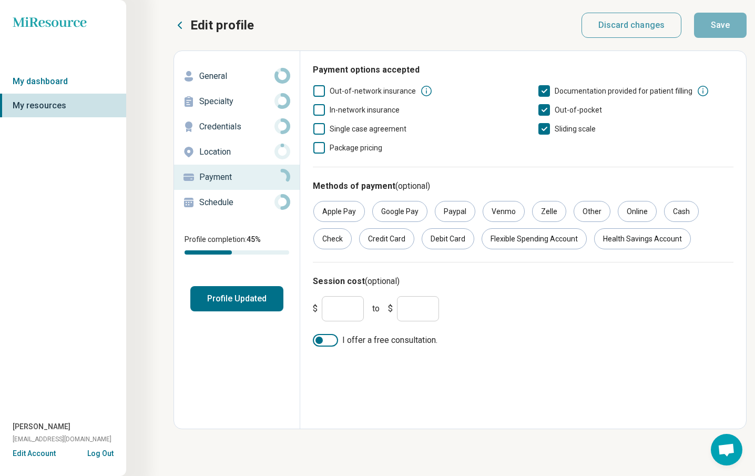
click at [239, 196] on p "Schedule" at bounding box center [236, 202] width 75 height 13
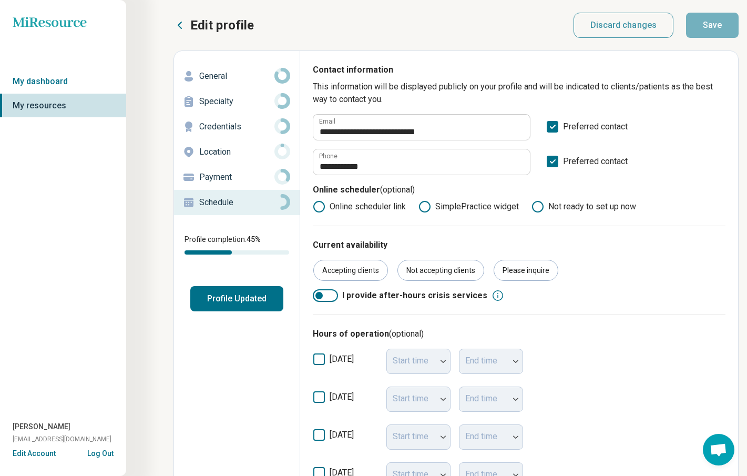
click at [215, 299] on button "Profile Updated" at bounding box center [236, 298] width 93 height 25
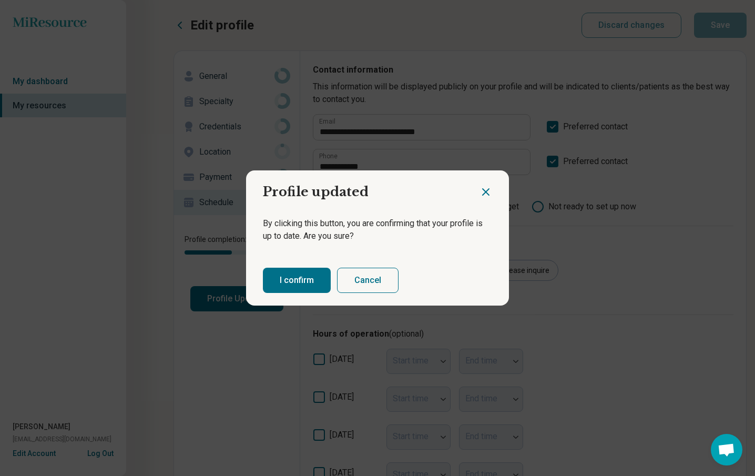
click at [318, 287] on button "I confirm" at bounding box center [297, 280] width 68 height 25
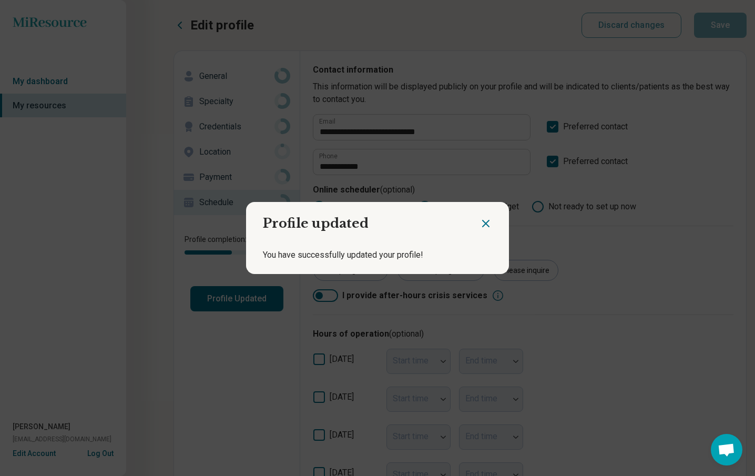
click at [486, 223] on icon "Close dialog" at bounding box center [486, 223] width 13 height 13
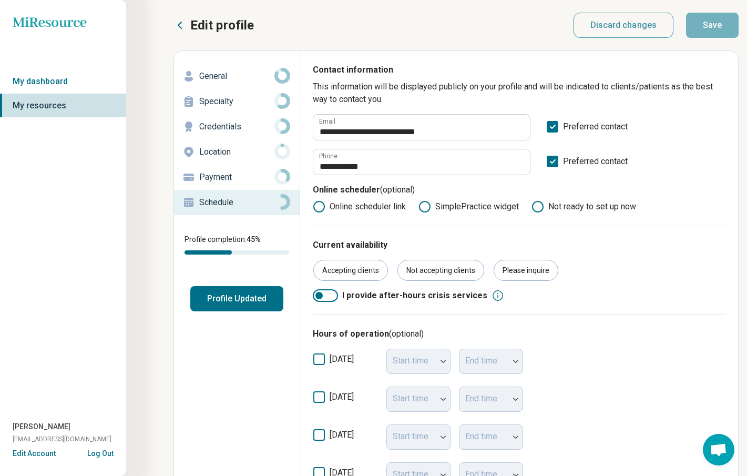
click at [186, 20] on button "Edit profile" at bounding box center [214, 25] width 80 height 17
